Goal: Use online tool/utility: Utilize a website feature to perform a specific function

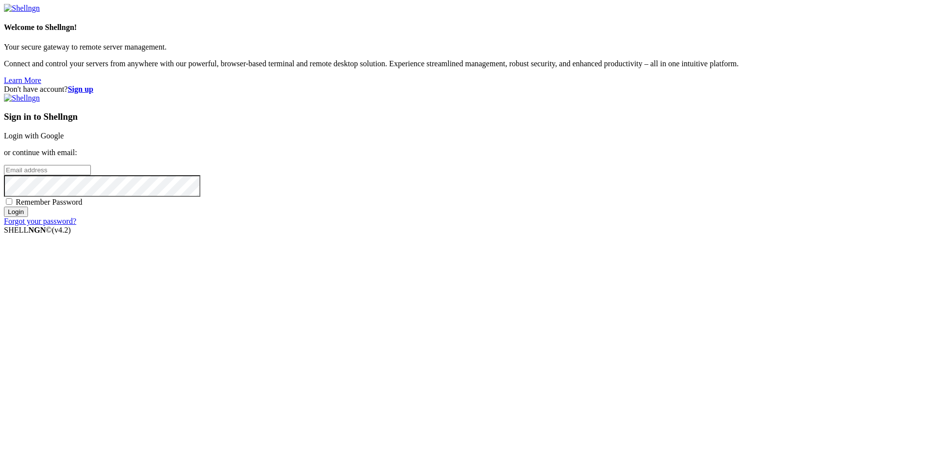
type input "[PERSON_NAME][EMAIL_ADDRESS][DOMAIN_NAME]"
click at [28, 217] on input "Login" at bounding box center [16, 212] width 24 height 10
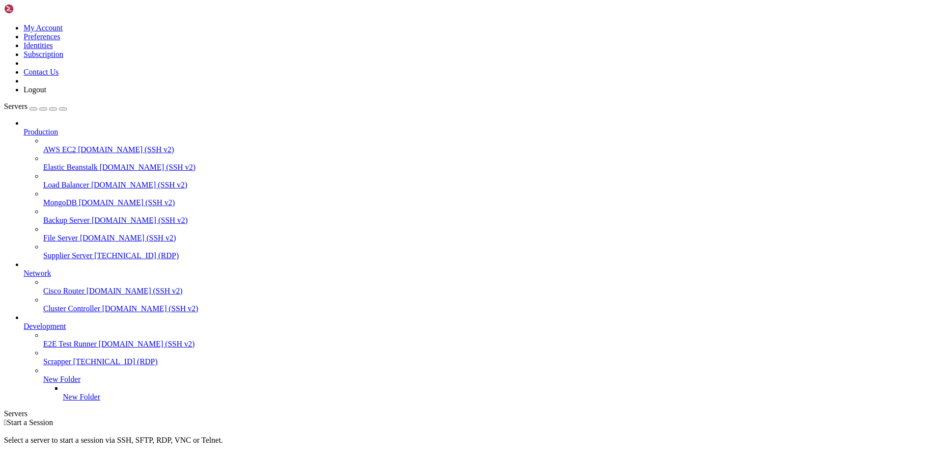
click at [94, 251] on span "[TECHNICAL_ID] (RDP)" at bounding box center [136, 255] width 84 height 8
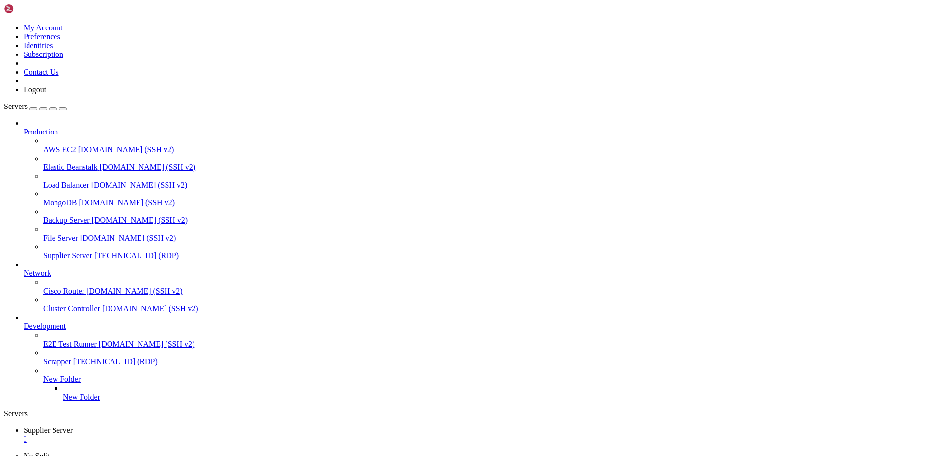
drag, startPoint x: 322, startPoint y: 772, endPoint x: 257, endPoint y: 773, distance: 65.3
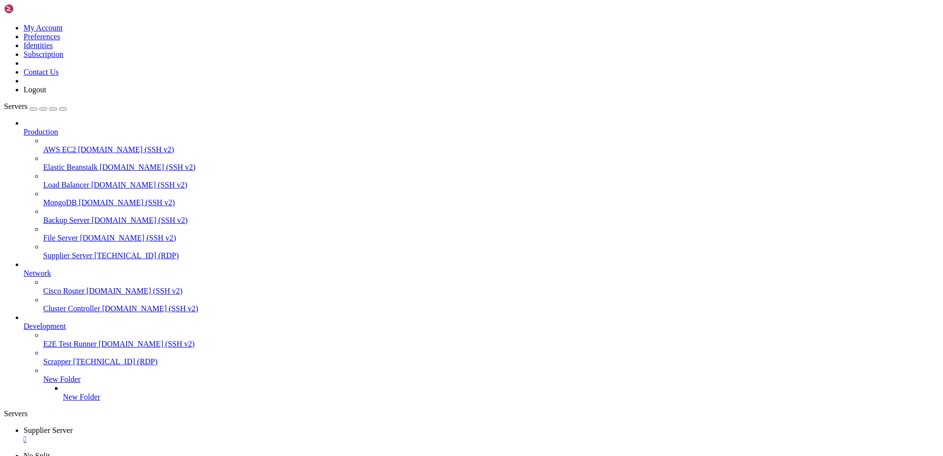
click at [196, 435] on div "" at bounding box center [481, 439] width 915 height 9
click at [80, 251] on link "Supplier Server [TECHNICAL_ID] (RDP)" at bounding box center [490, 255] width 895 height 9
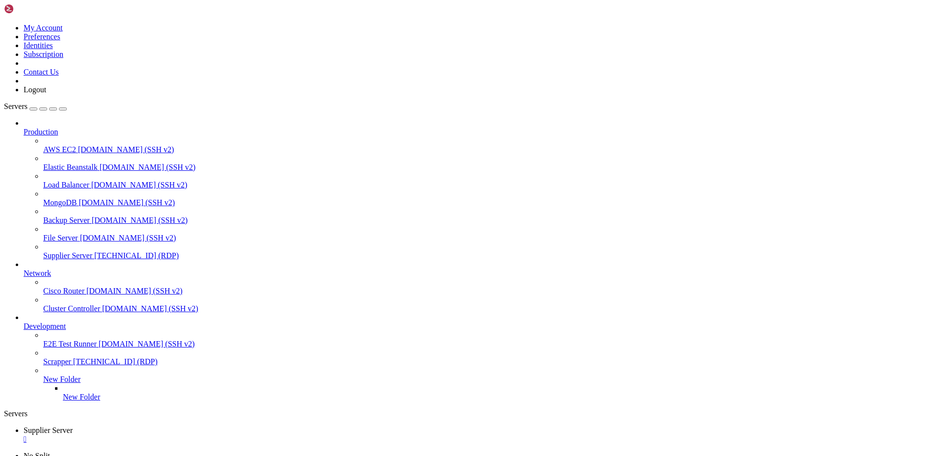
drag, startPoint x: 334, startPoint y: 774, endPoint x: 269, endPoint y: 776, distance: 65.3
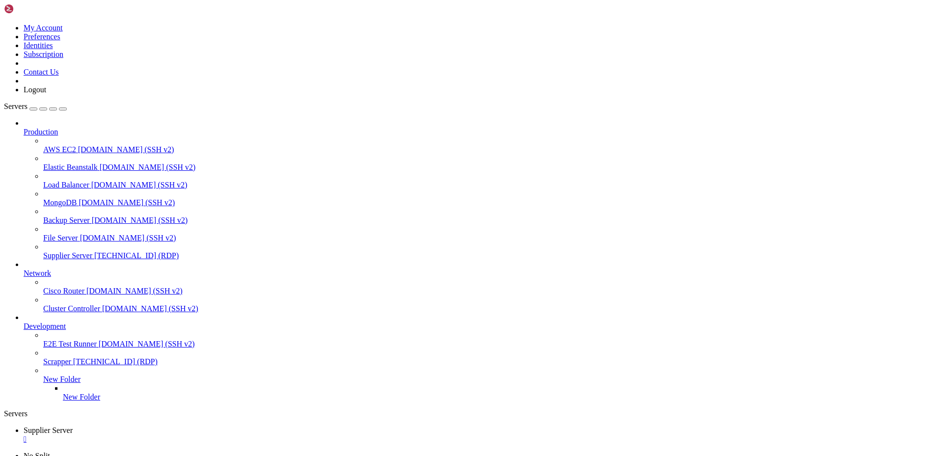
click at [24, 322] on icon at bounding box center [24, 322] width 0 height 0
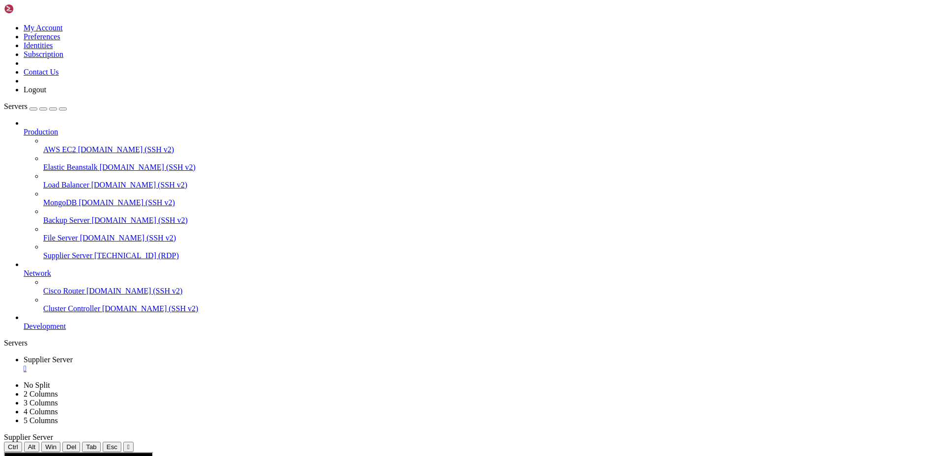
scroll to position [0, 0]
drag, startPoint x: 317, startPoint y: 703, endPoint x: 257, endPoint y: 703, distance: 59.4
drag, startPoint x: 258, startPoint y: 704, endPoint x: 299, endPoint y: 701, distance: 41.4
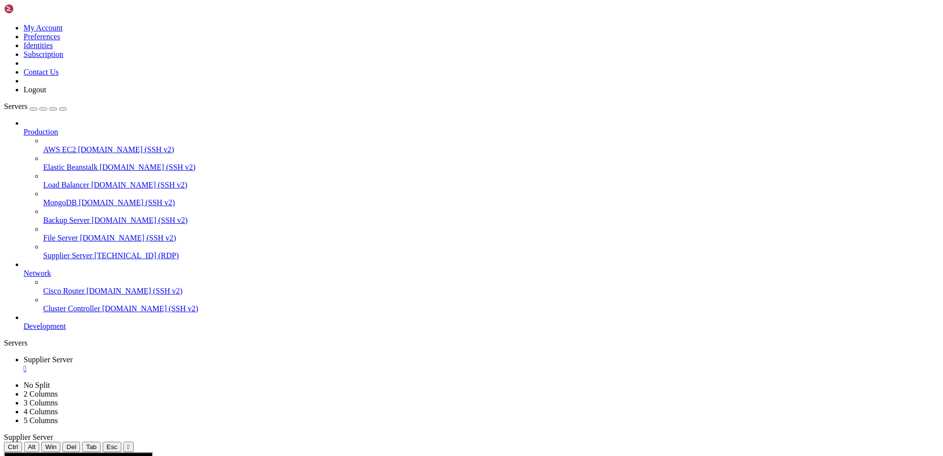
drag, startPoint x: 322, startPoint y: 604, endPoint x: 259, endPoint y: 606, distance: 63.4
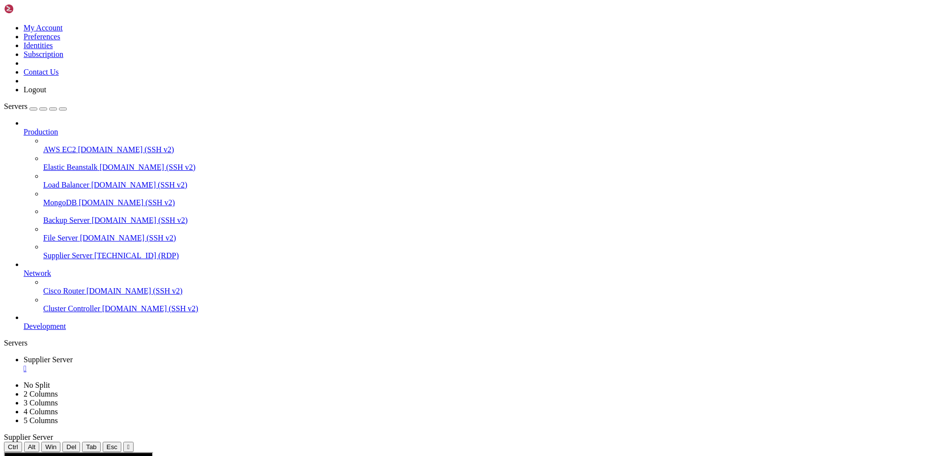
click at [197, 364] on div "" at bounding box center [481, 368] width 915 height 9
